Goal: Task Accomplishment & Management: Complete application form

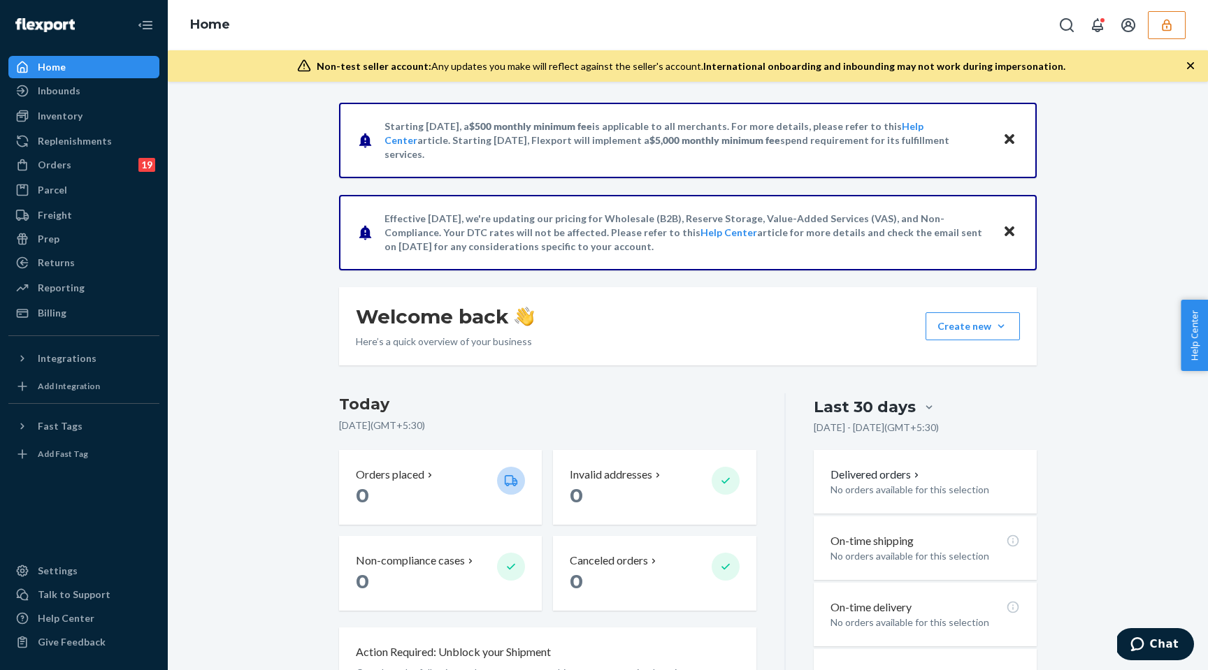
click at [1153, 26] on button "button" at bounding box center [1167, 25] width 38 height 28
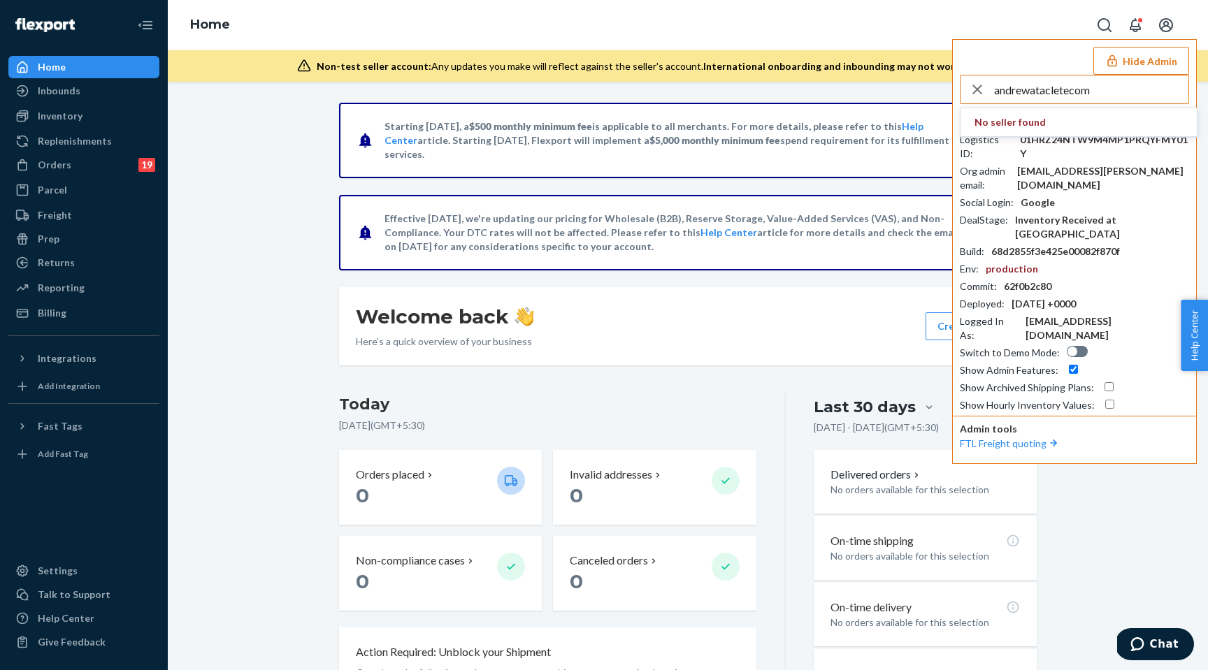
type input "andrewatacletecom"
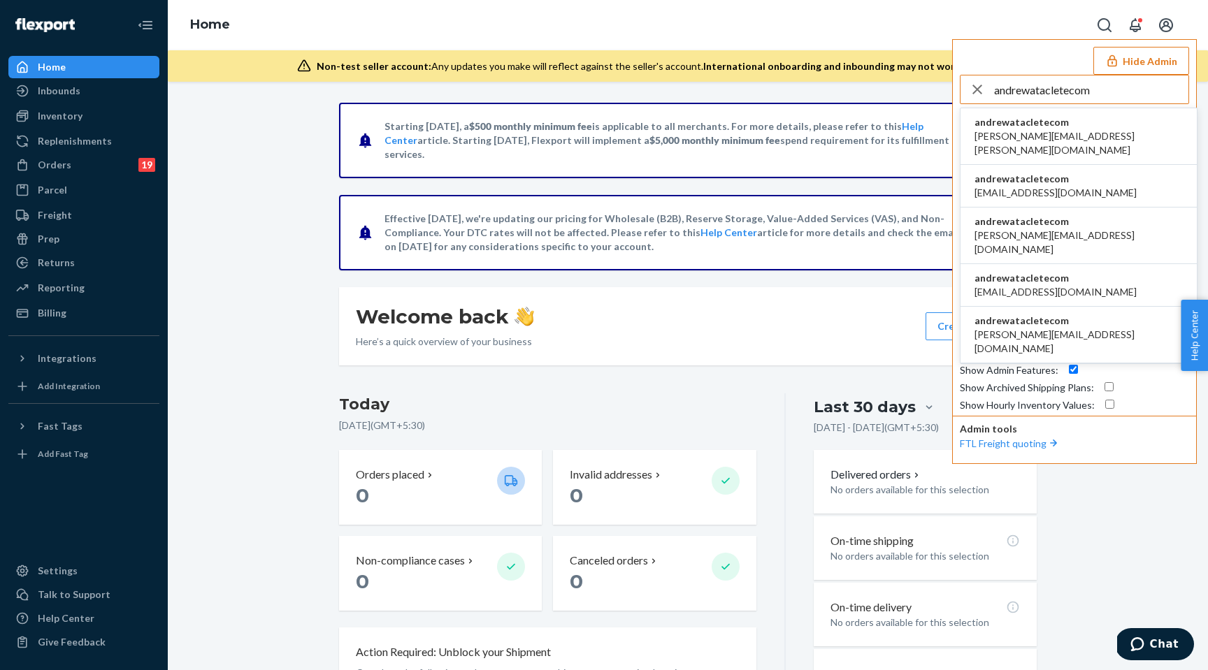
click at [1065, 123] on span "andrewatacletecom" at bounding box center [1078, 122] width 208 height 14
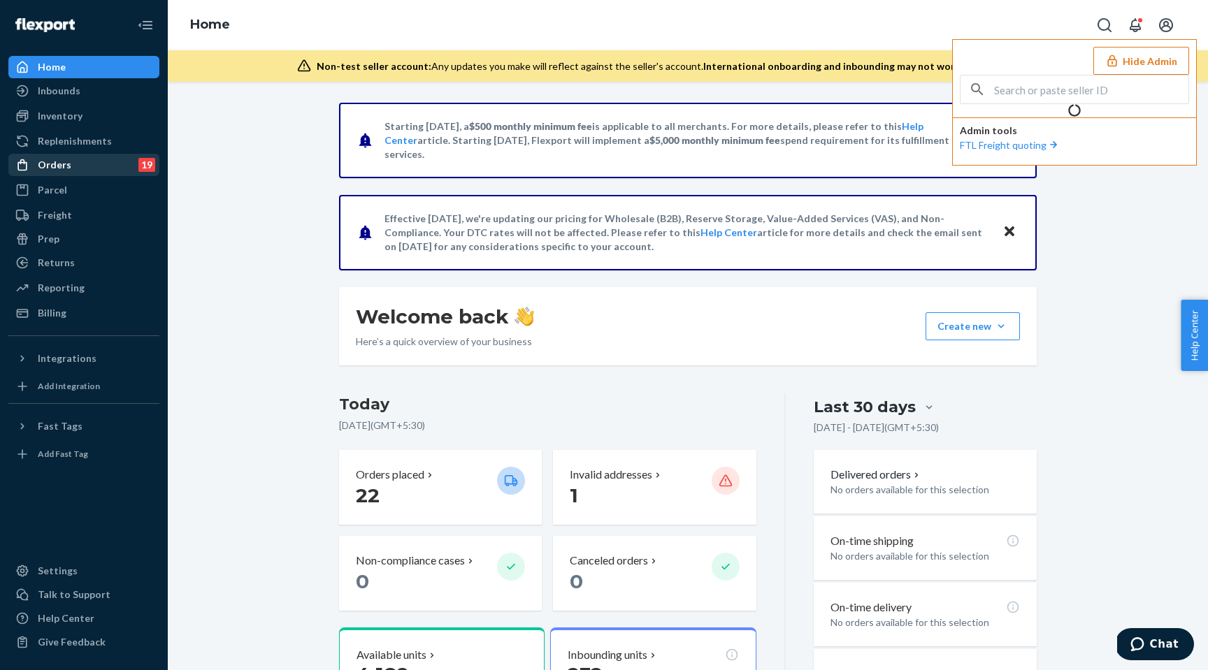
click at [95, 164] on div "Orders 19" at bounding box center [84, 165] width 148 height 20
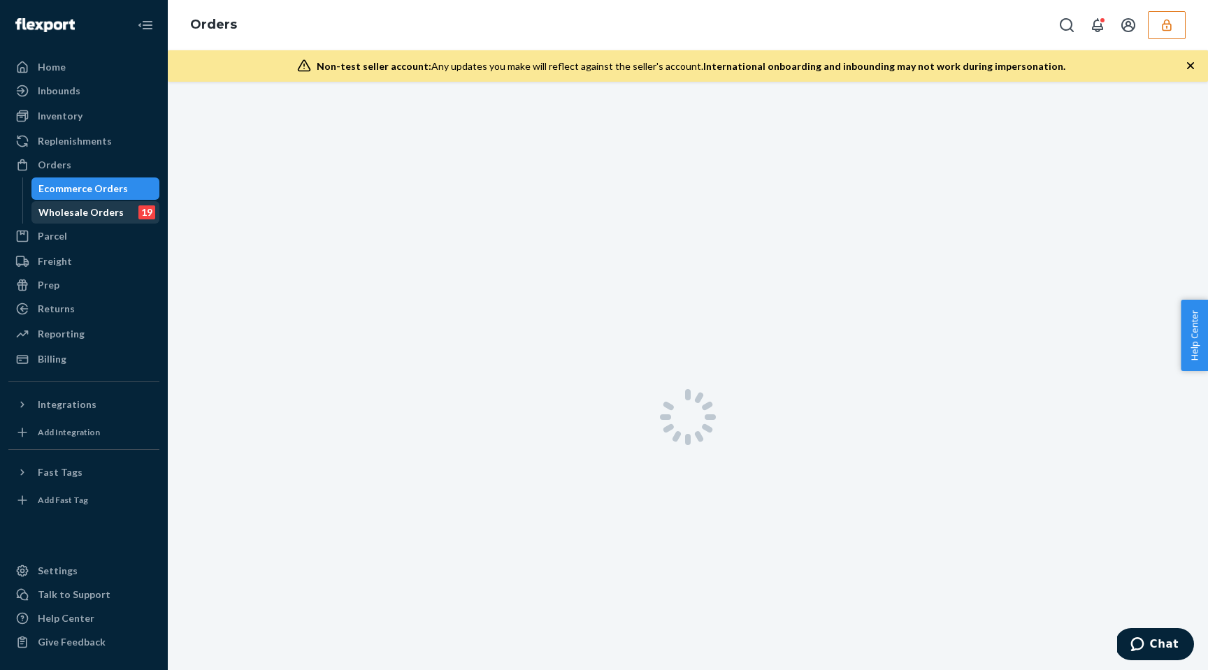
click at [98, 208] on div "Wholesale Orders" at bounding box center [80, 212] width 85 height 14
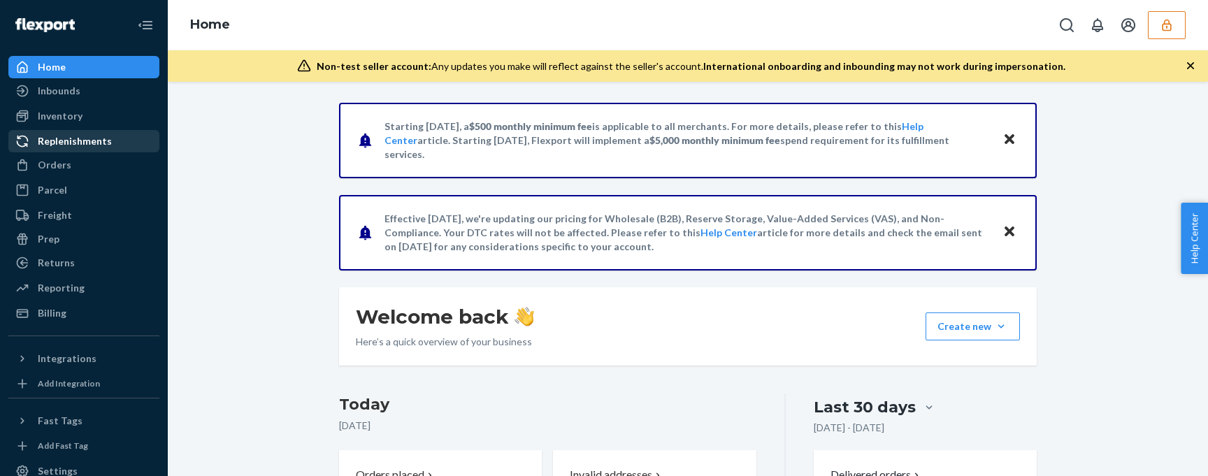
click at [57, 152] on link "Replenishments" at bounding box center [83, 141] width 151 height 22
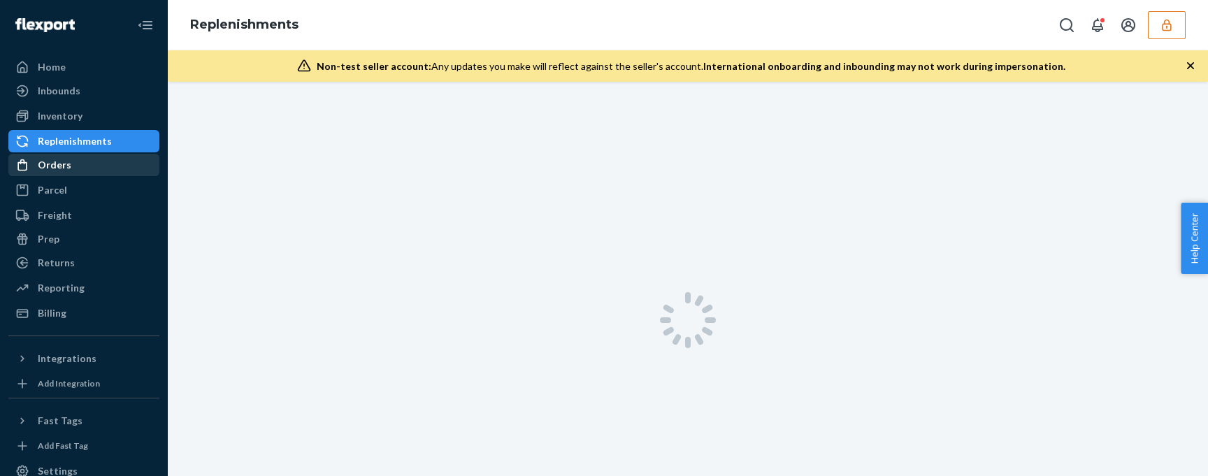
click at [62, 166] on div "Orders" at bounding box center [55, 165] width 34 height 14
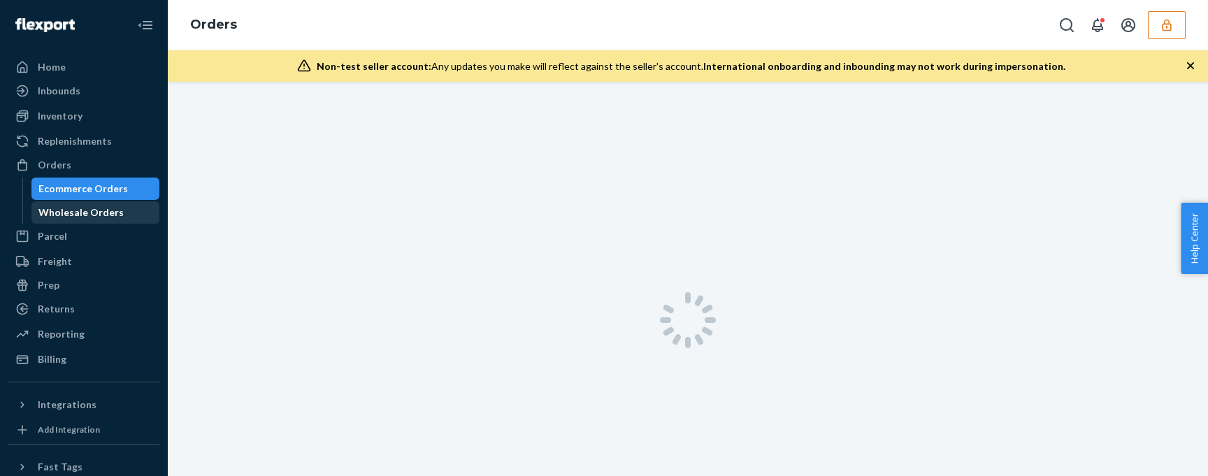
click at [76, 211] on div "Wholesale Orders" at bounding box center [80, 212] width 85 height 14
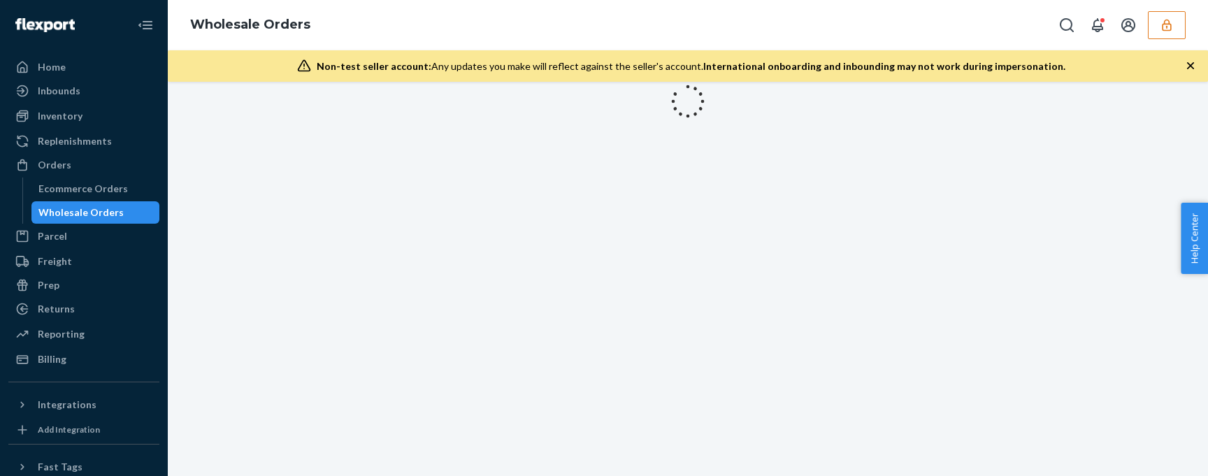
click at [1190, 61] on icon "button" at bounding box center [1190, 66] width 14 height 14
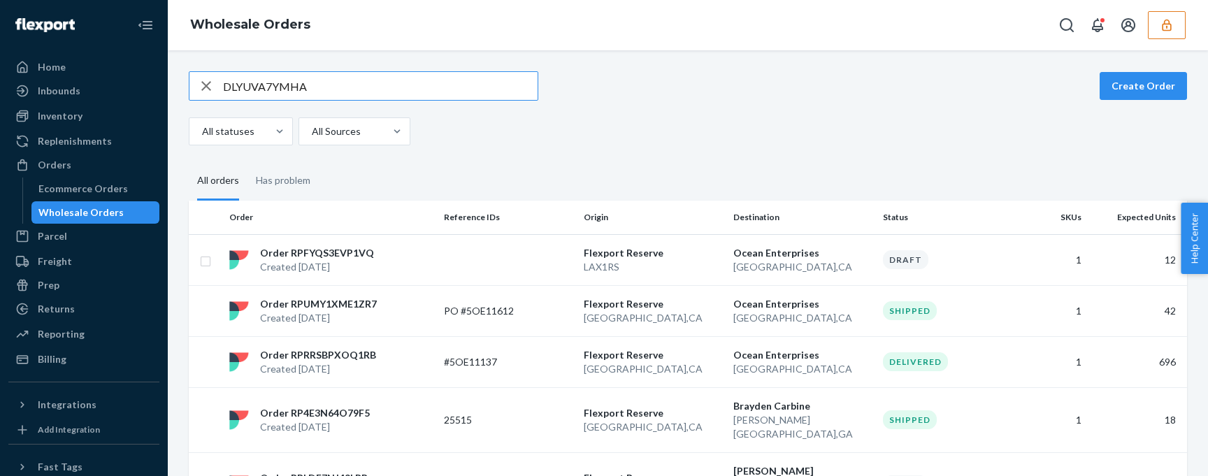
type input "DLYUVA7YMHA"
click at [1124, 86] on button "Create Order" at bounding box center [1142, 86] width 87 height 28
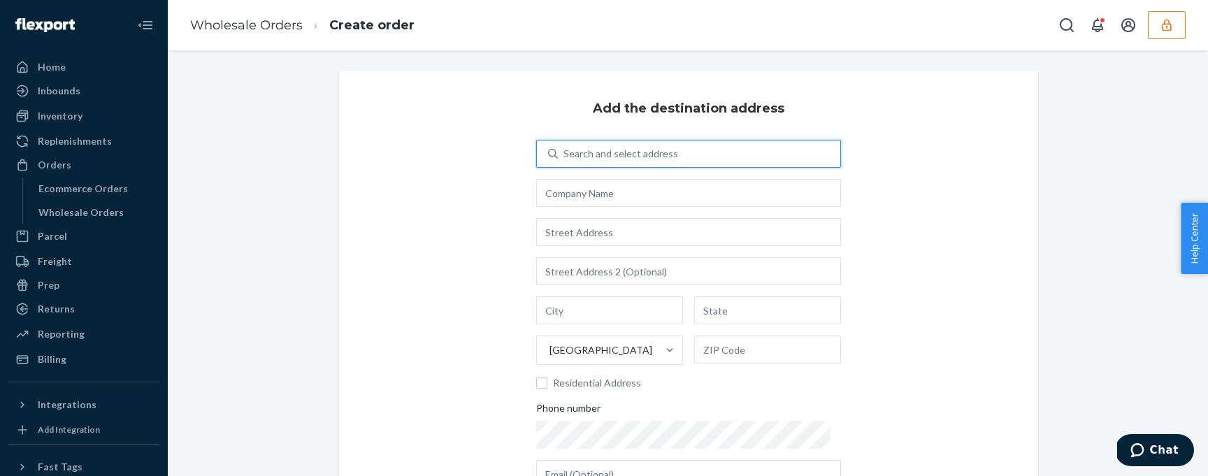
click at [725, 158] on div "Search and select address" at bounding box center [699, 153] width 282 height 25
click at [565, 158] on input "0 results available. Use Up and Down to choose options, press Enter to select t…" at bounding box center [563, 154] width 1 height 14
type input "shubh"
type input "t"
type input "New"
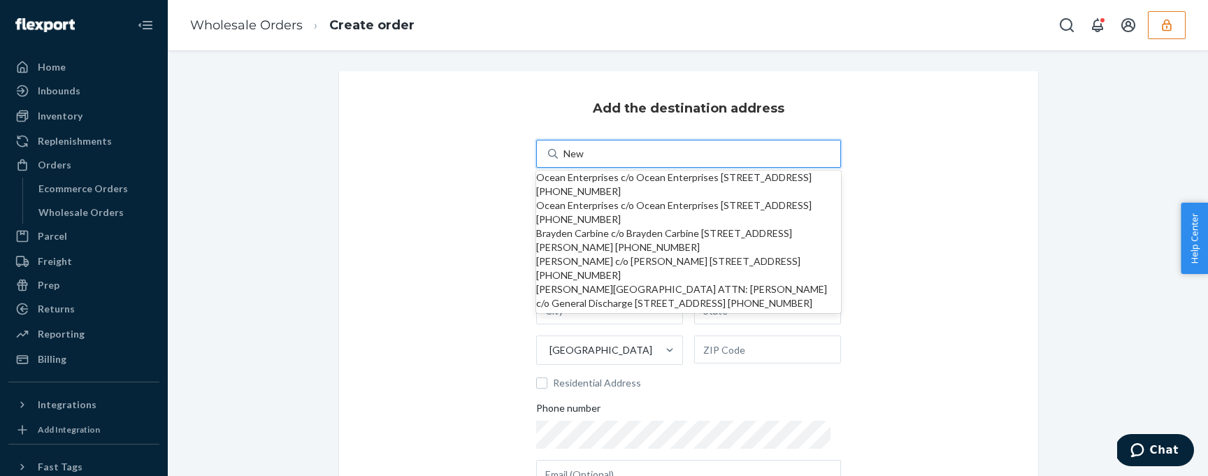
click at [738, 254] on div "Brayden Carbine c/o Brayden Carbine 7196 b Savannah St 7196 Moody Air Force Bas…" at bounding box center [688, 240] width 305 height 28
click at [586, 161] on input "New" at bounding box center [574, 154] width 23 height 14
type input "Brayden Carbine"
type input "7196"
type input "Moody Air Force Base"
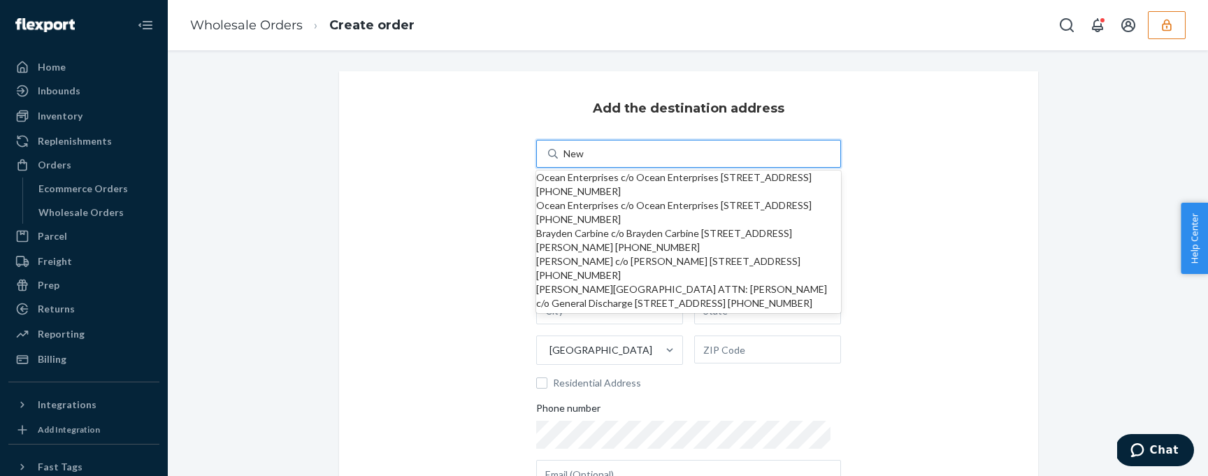
type input "GA"
type input "31699"
type input "brayden.carmine@us.af.mil"
type input "7196 b Savannah St"
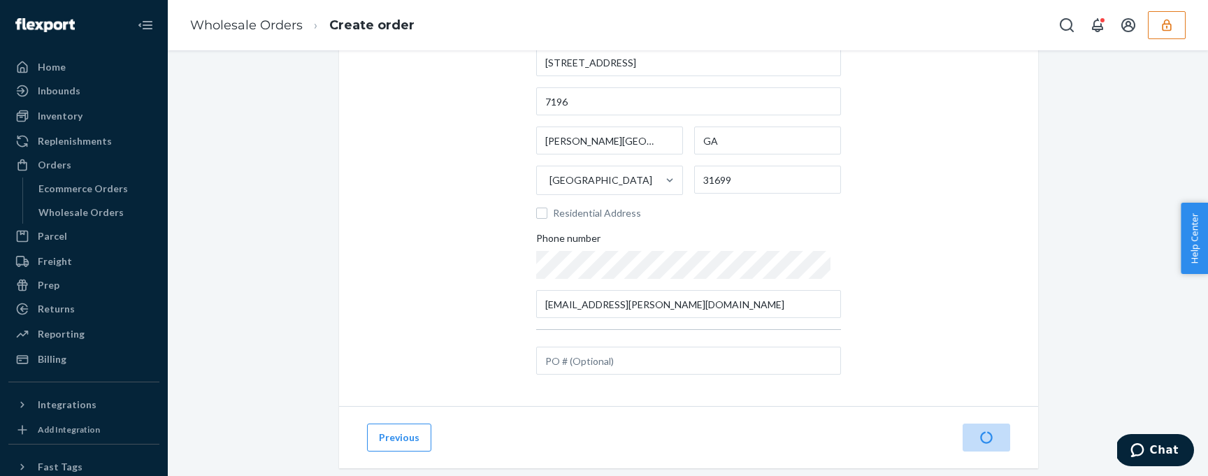
scroll to position [196, 0]
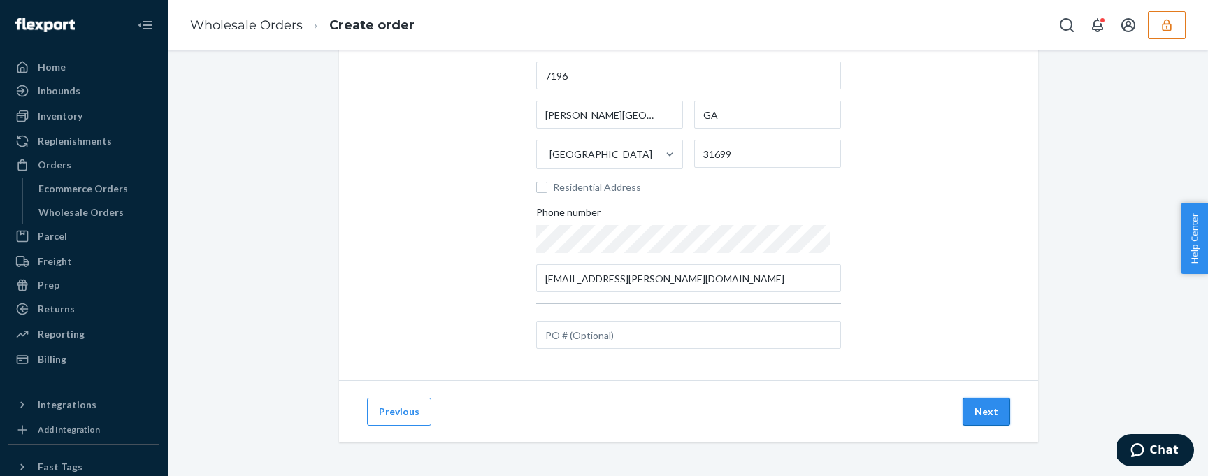
click at [977, 414] on button "Next" at bounding box center [986, 412] width 48 height 28
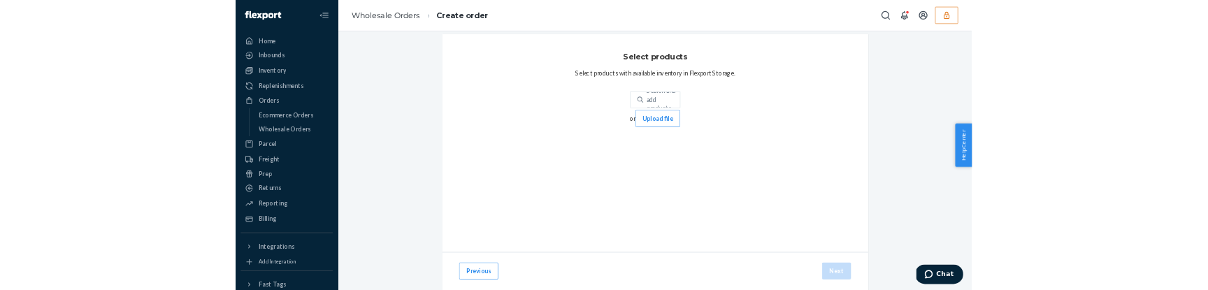
scroll to position [1, 0]
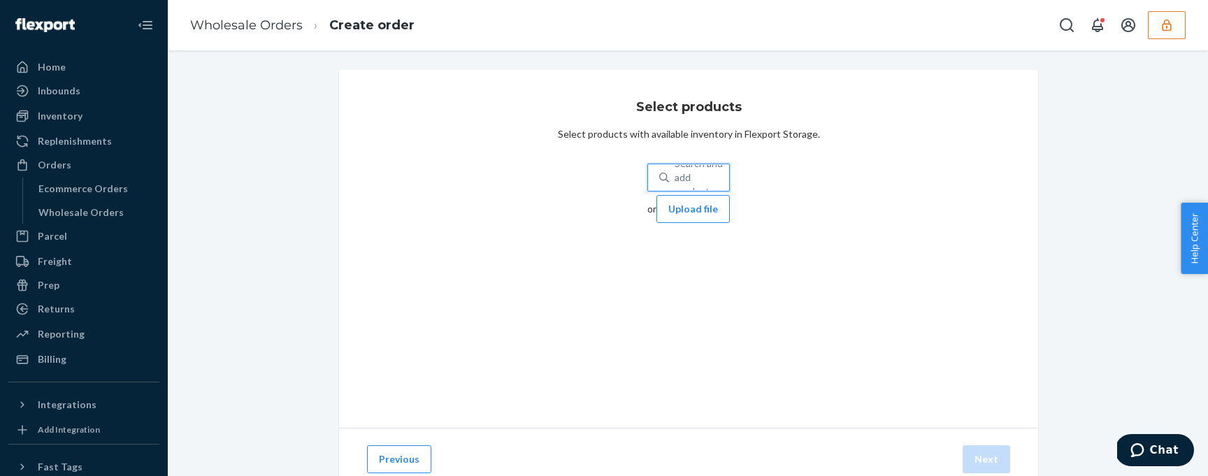
click at [674, 174] on div "Search and add products" at bounding box center [701, 178] width 55 height 42
click at [674, 174] on input "0 results available. Use Up and Down to choose options, press Enter to select t…" at bounding box center [674, 178] width 1 height 14
paste input "DLYUVA7YMHA"
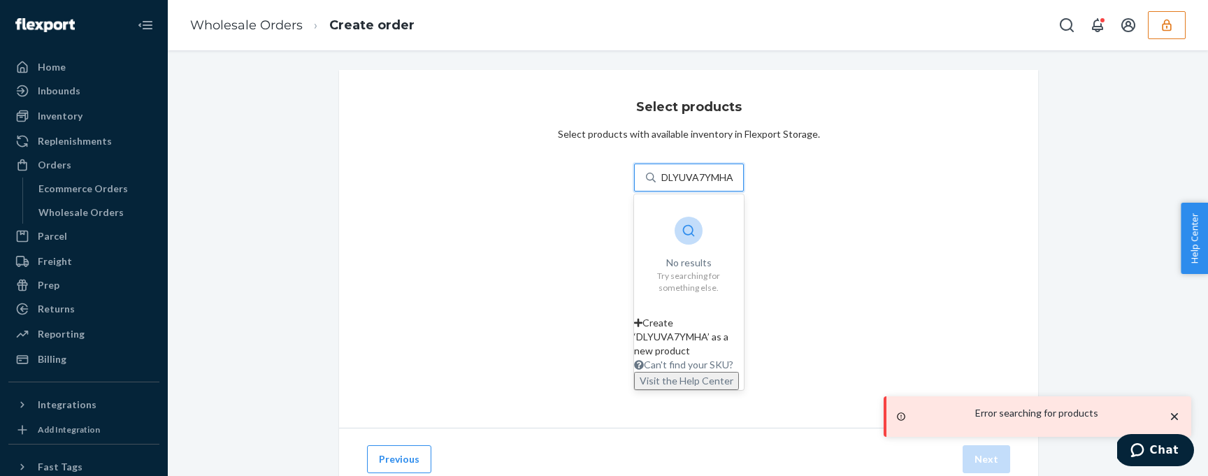
type input "DLYUVA7YMHA"
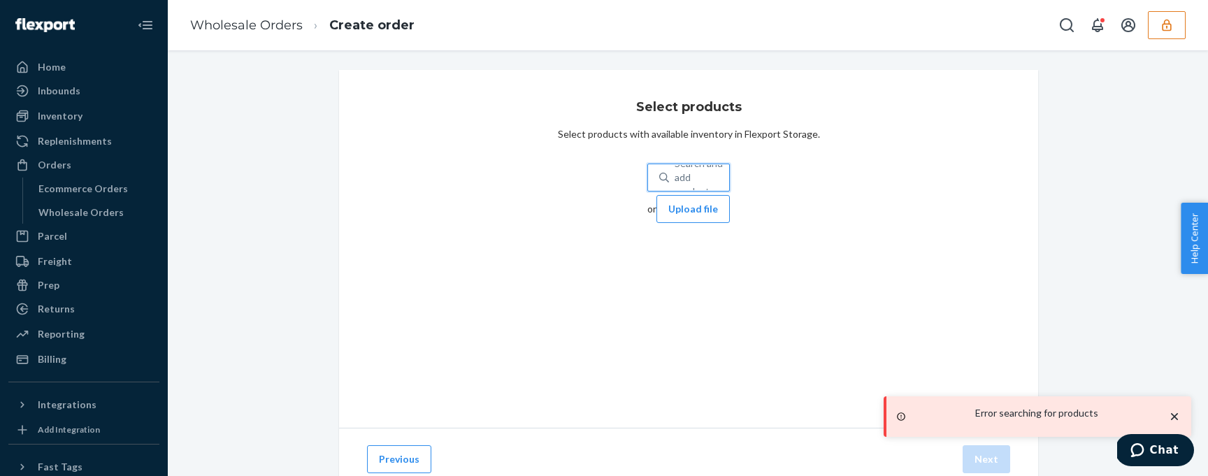
paste input "DVHSE6HFHL3"
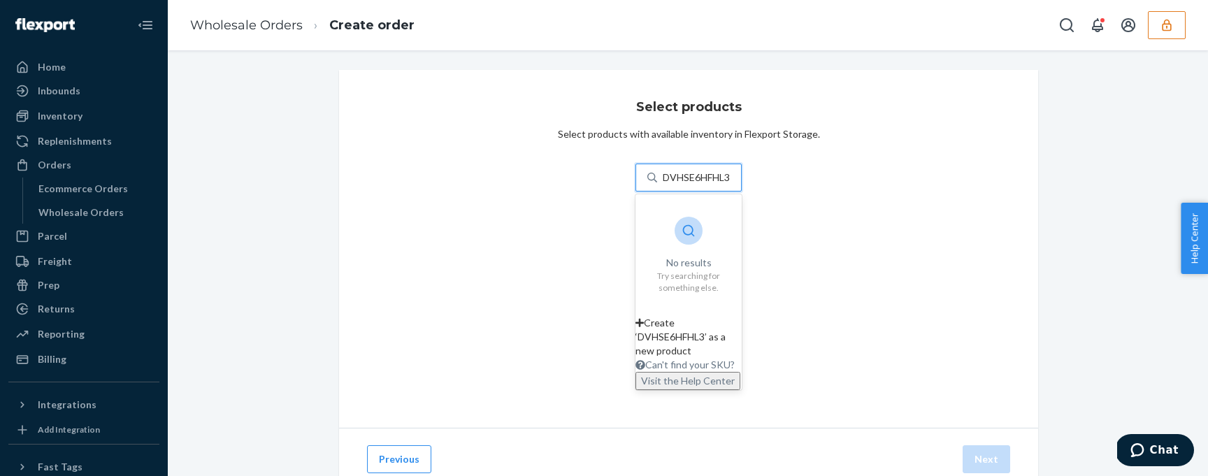
type input "DVHSE6HFHL3"
